Goal: Transaction & Acquisition: Purchase product/service

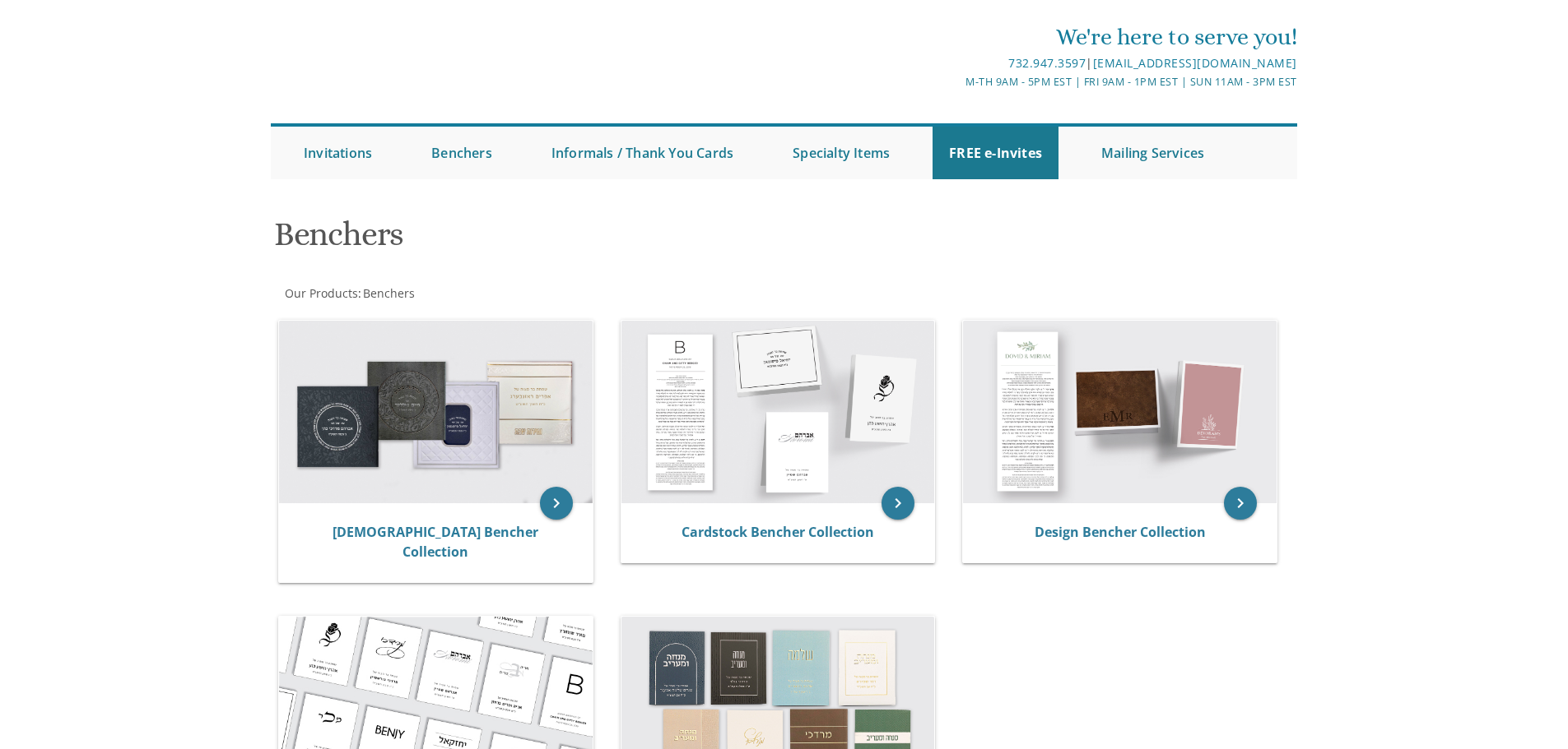
scroll to position [82, 0]
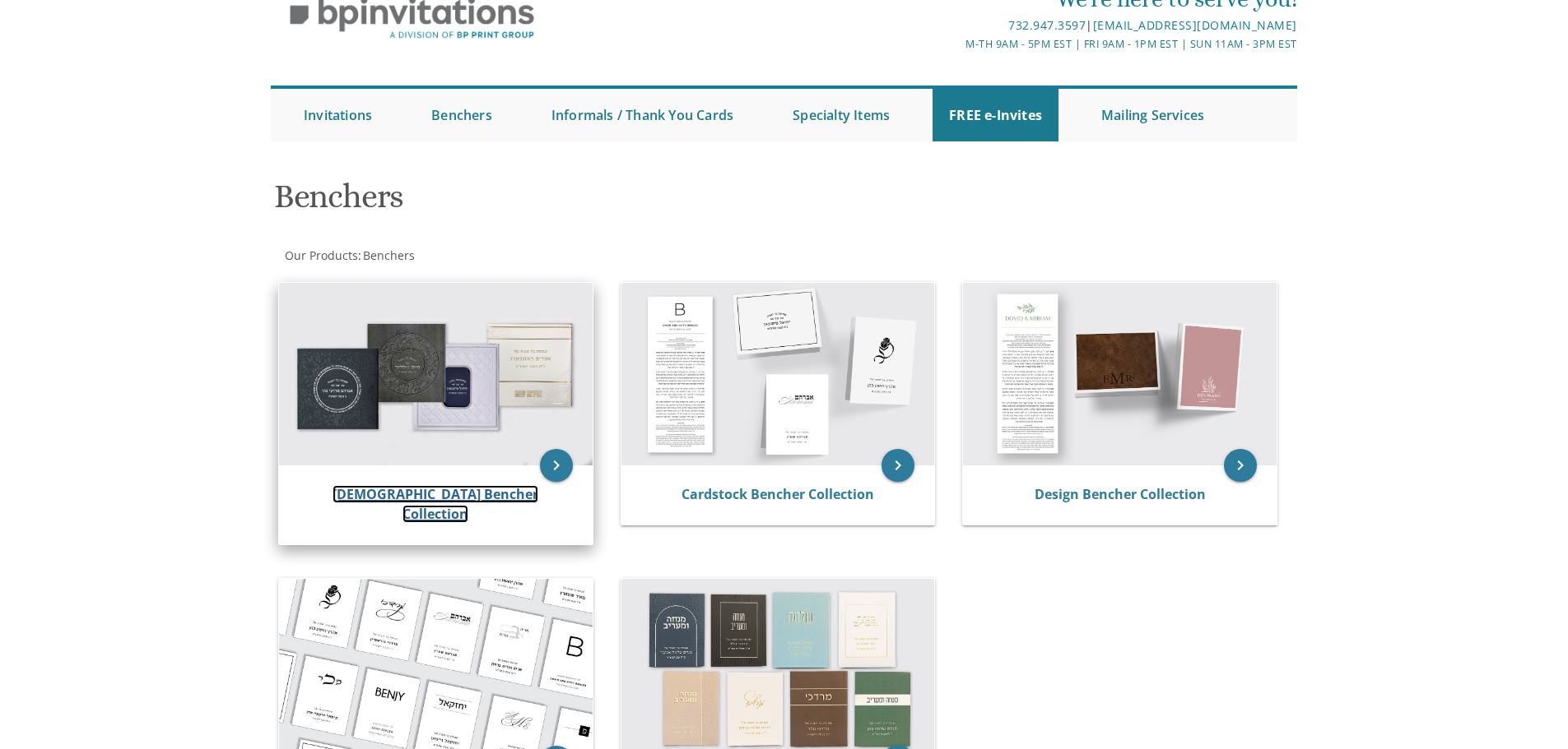
click at [475, 501] on link "[DEMOGRAPHIC_DATA] Bencher Collection" at bounding box center [435, 503] width 205 height 38
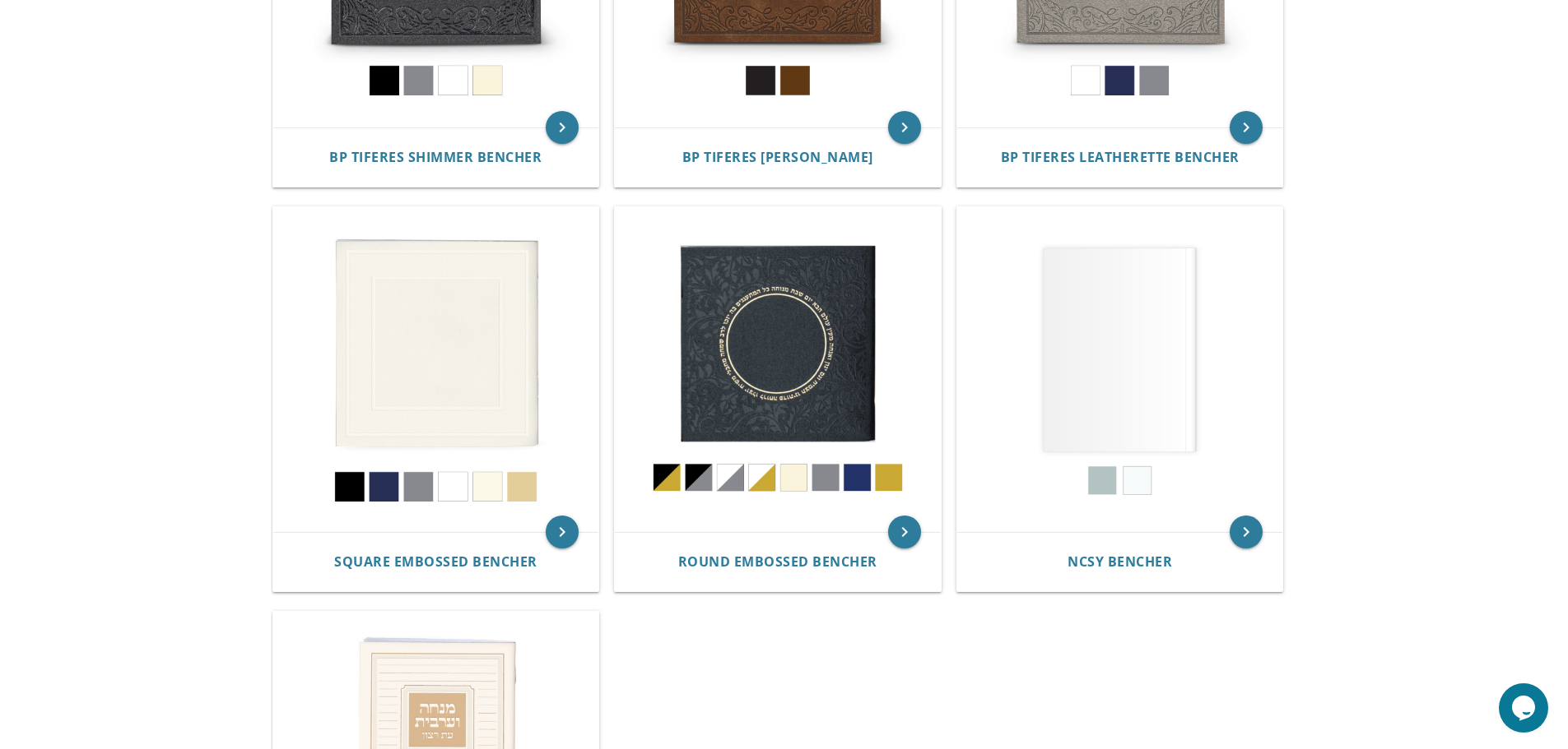
scroll to position [329, 0]
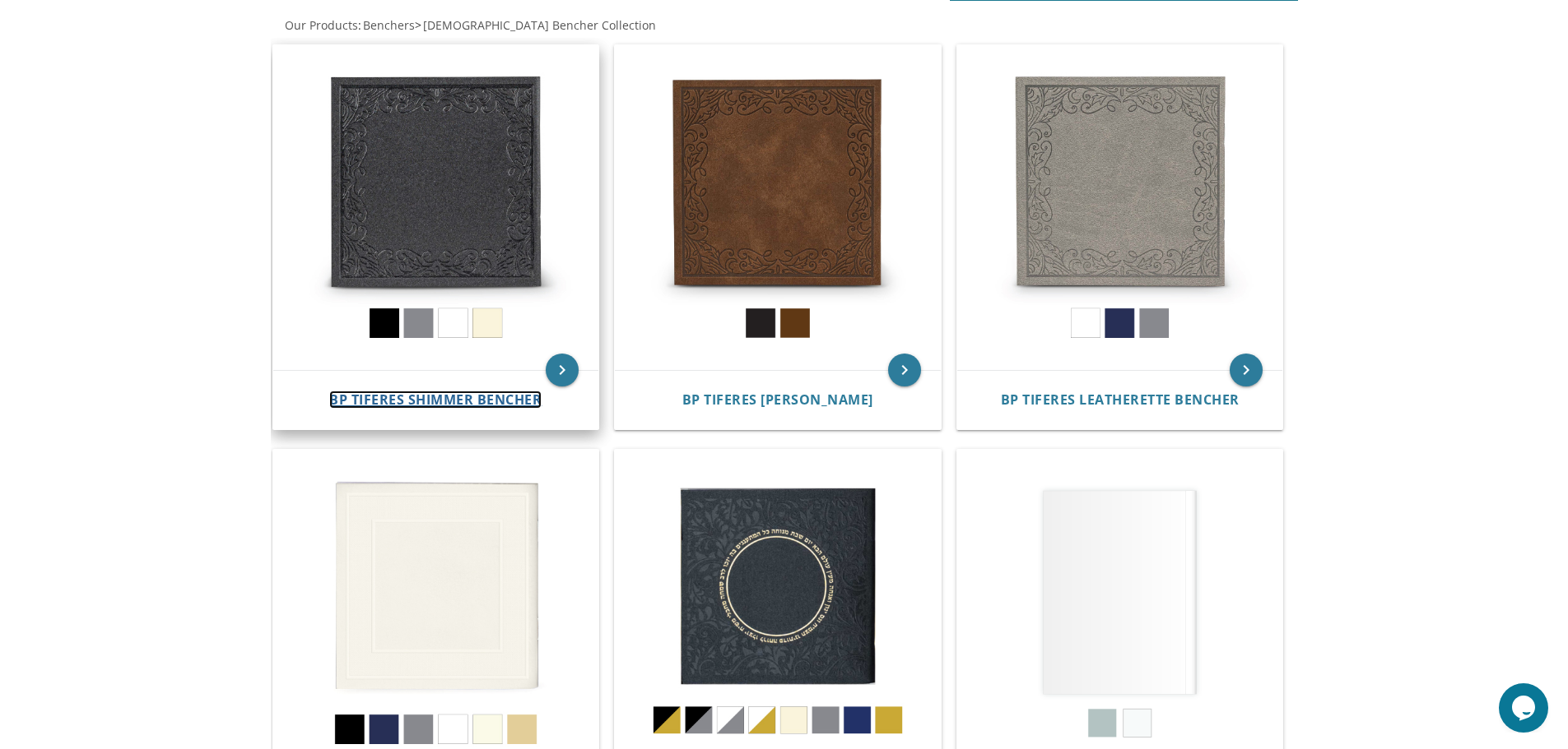
click at [364, 397] on span "BP Tiferes Shimmer Bencher" at bounding box center [435, 399] width 212 height 18
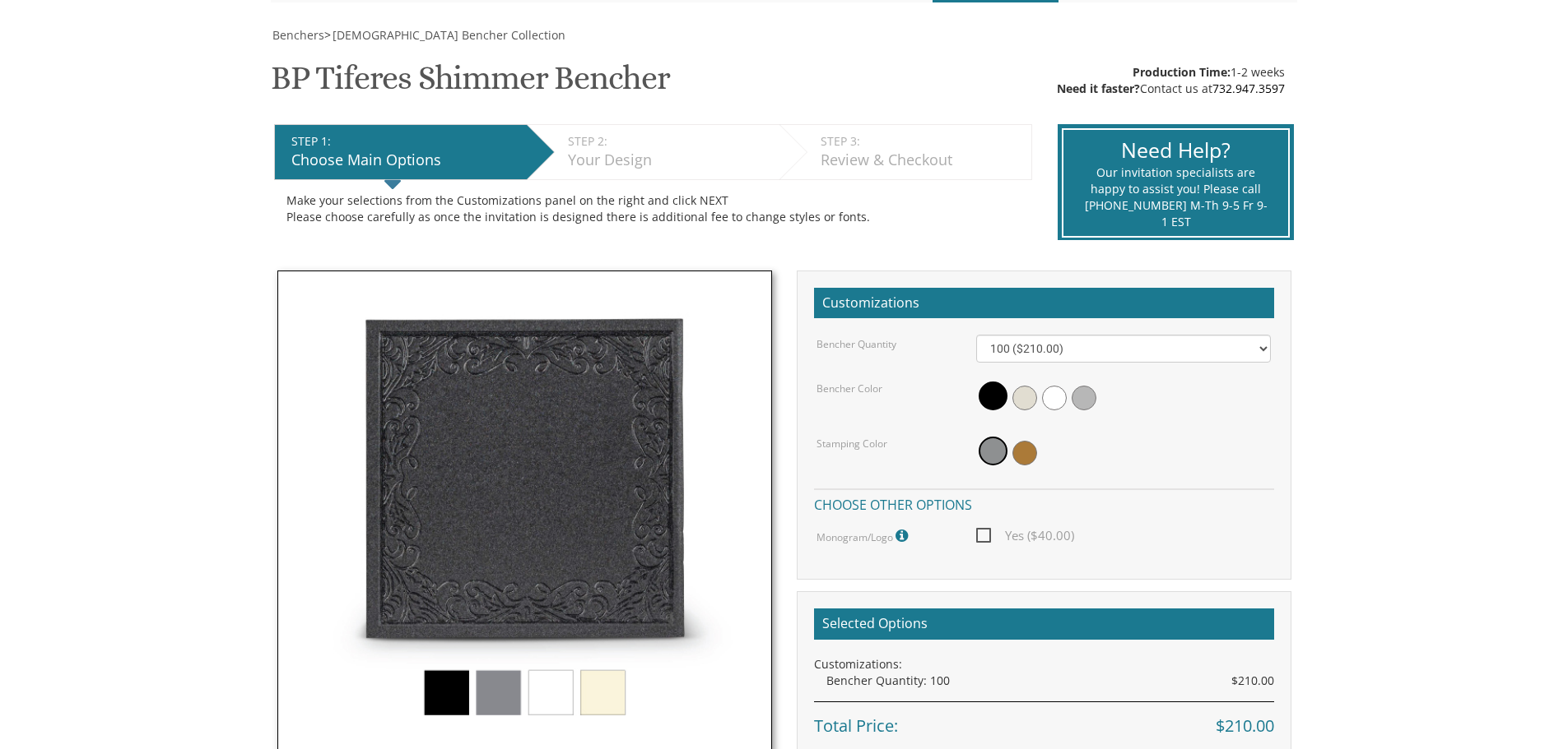
scroll to position [246, 0]
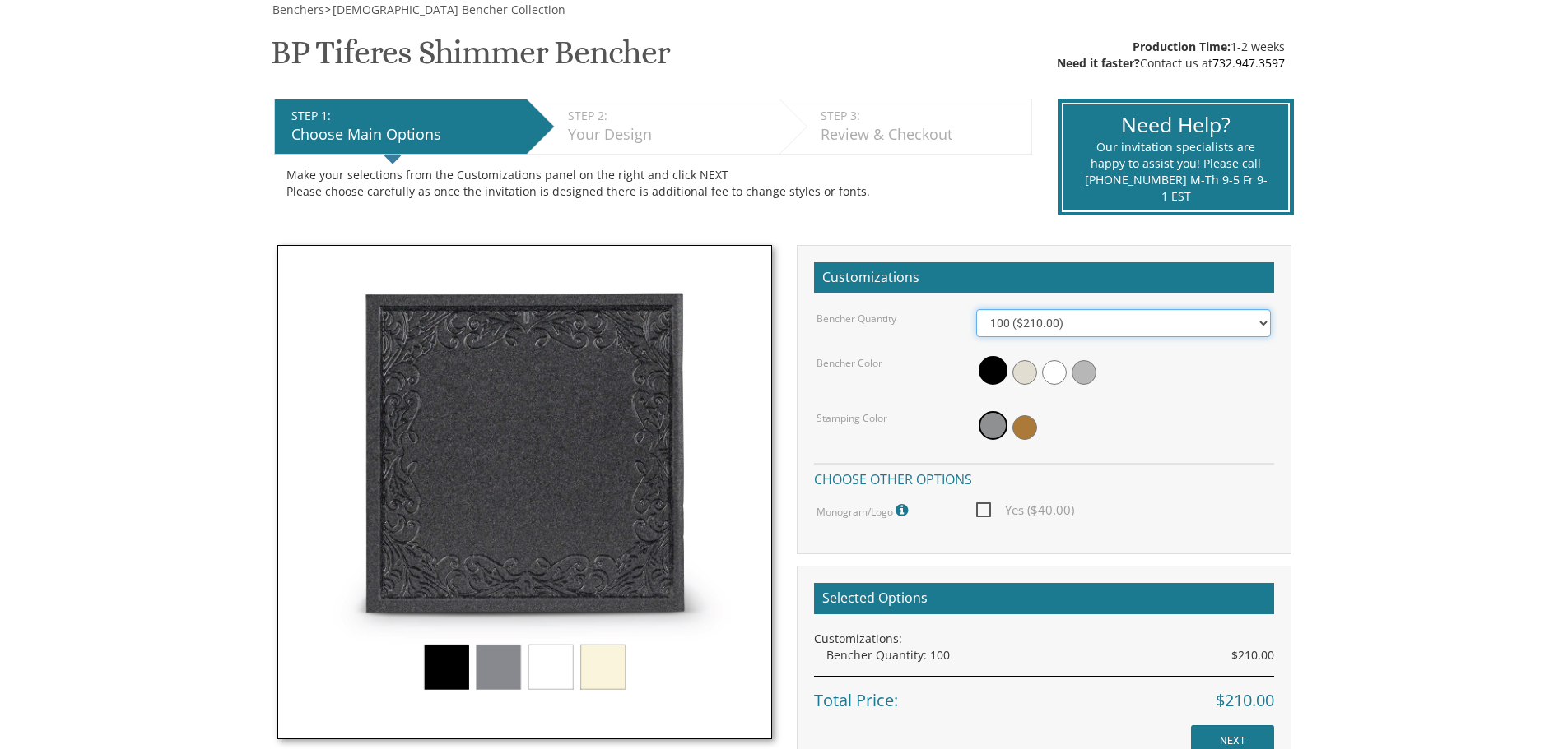
click at [1264, 323] on select "100 ($210.00) 200 ($420.00) 300 ($630.00) 400 ($840.00) 500 ($1,050.00)" at bounding box center [1123, 324] width 295 height 28
click at [1262, 323] on select "100 ($210.00) 200 ($420.00) 300 ($630.00) 400 ($840.00) 500 ($1,050.00)" at bounding box center [1123, 324] width 295 height 28
click at [1388, 420] on body "My Cart {{shoppingcart.totalQuantityDisplay}} Total: {{shoppingcart.subtotal}} …" at bounding box center [784, 549] width 1568 height 1592
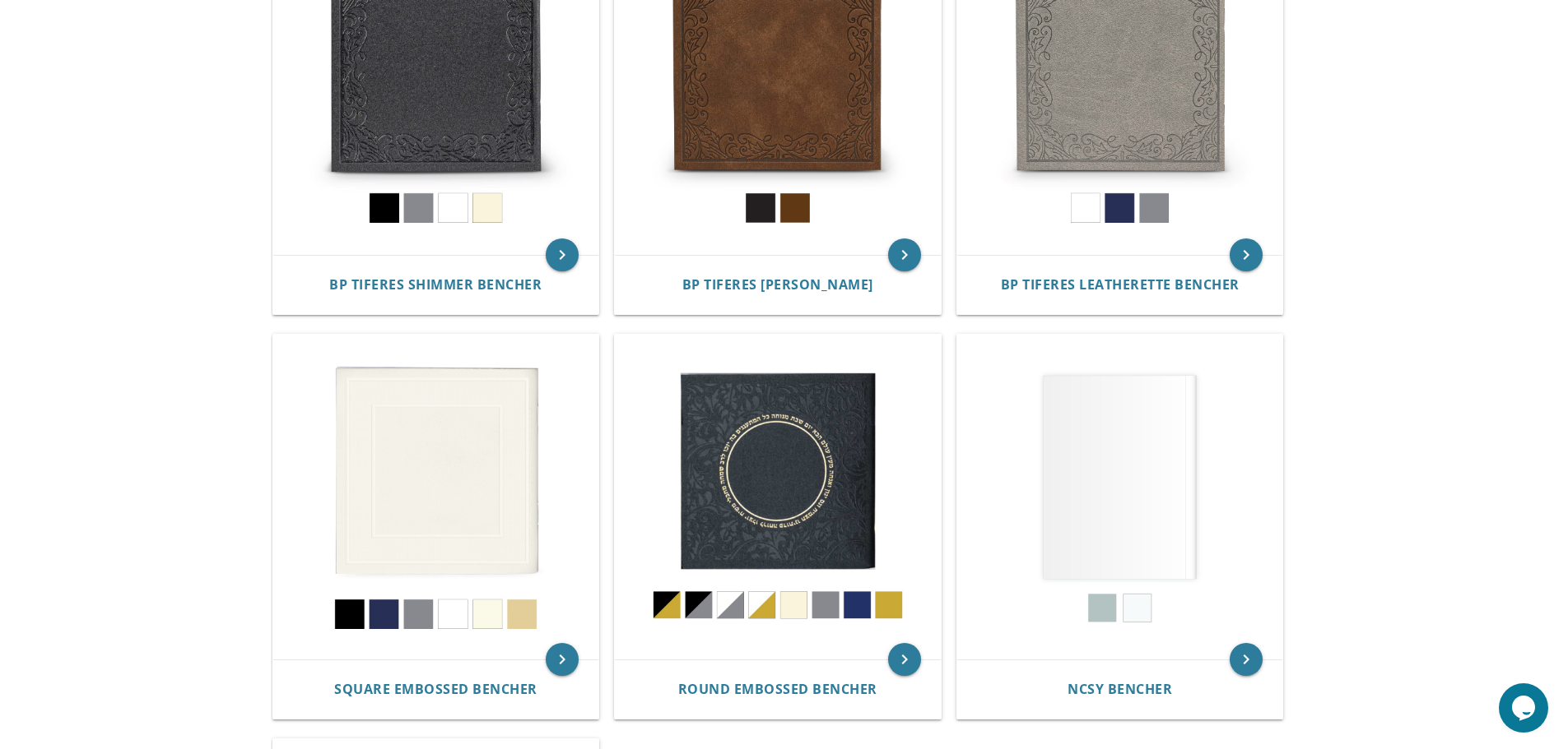
scroll to position [246, 0]
